Goal: Task Accomplishment & Management: Use online tool/utility

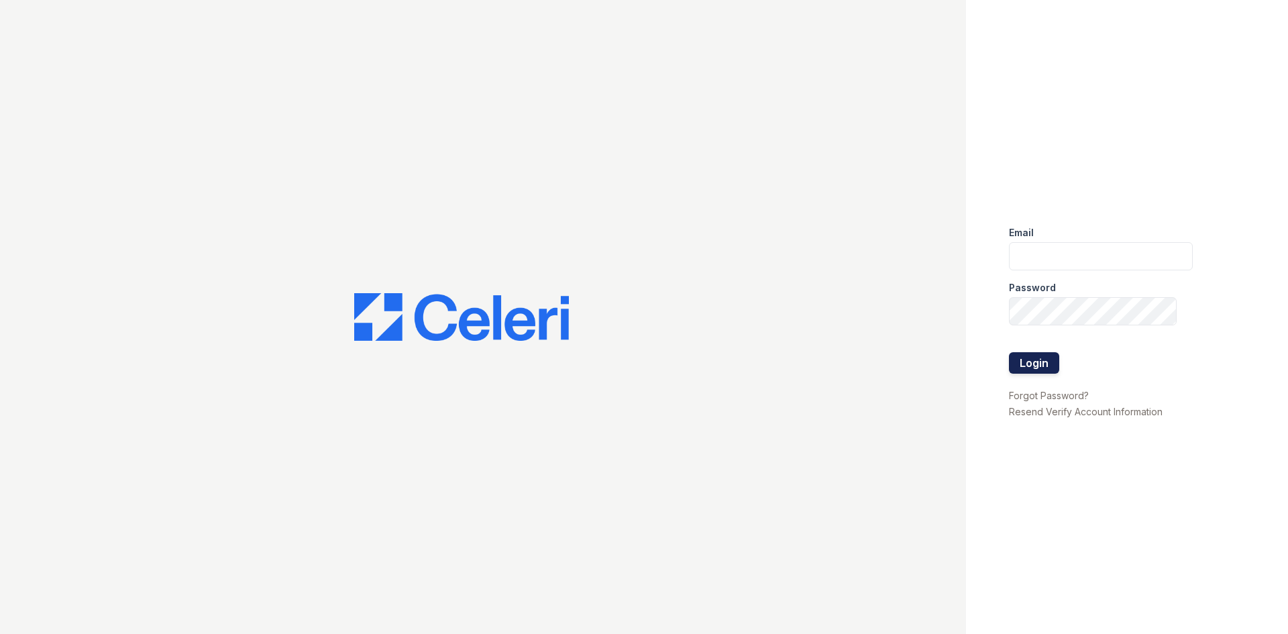
type input "[EMAIL_ADDRESS][DOMAIN_NAME]"
click at [1047, 367] on button "Login" at bounding box center [1034, 362] width 50 height 21
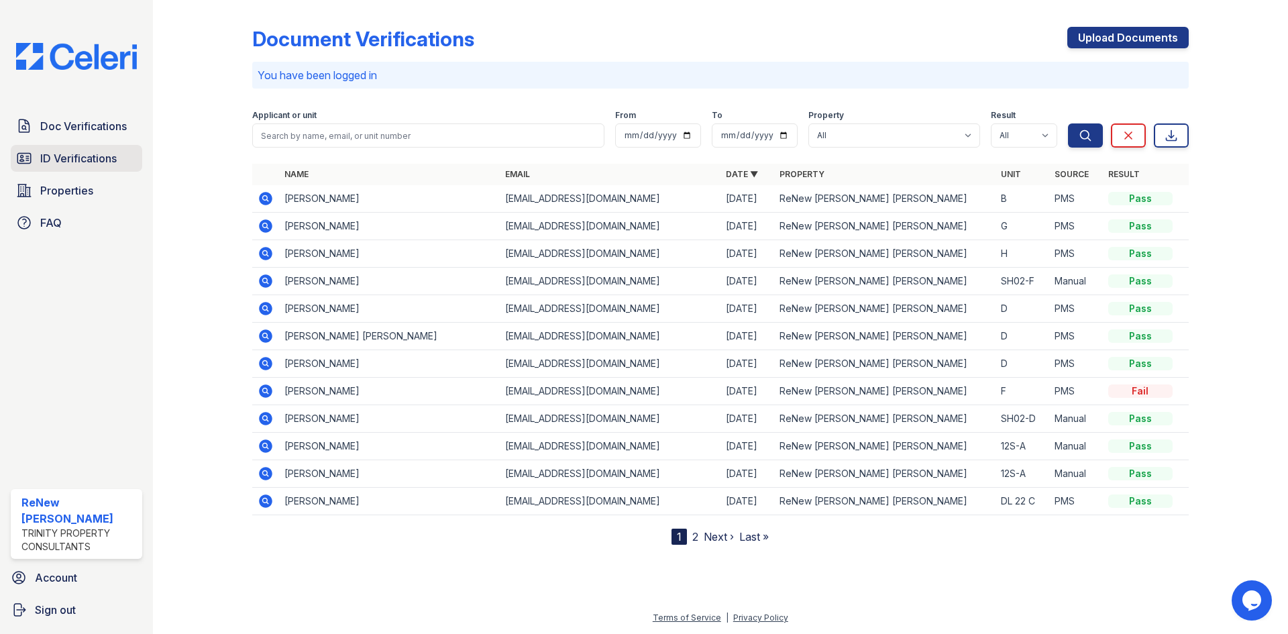
click at [70, 169] on link "ID Verifications" at bounding box center [76, 158] width 131 height 27
